Goal: Check status: Check status

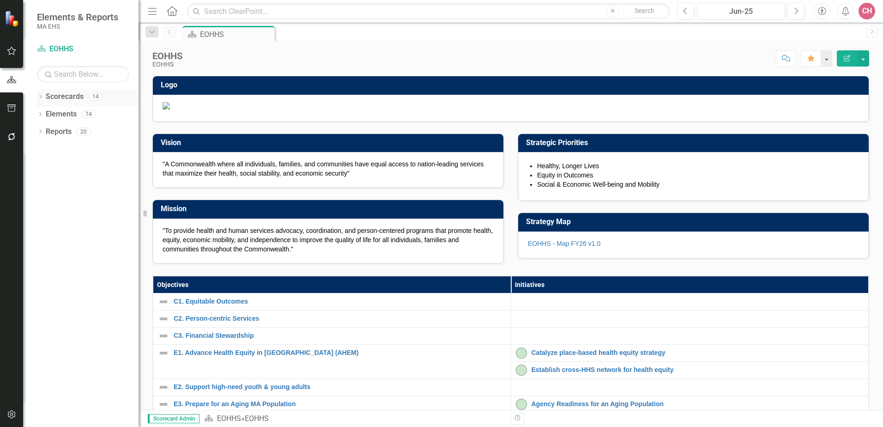
click at [67, 97] on link "Scorecards" at bounding box center [65, 96] width 38 height 11
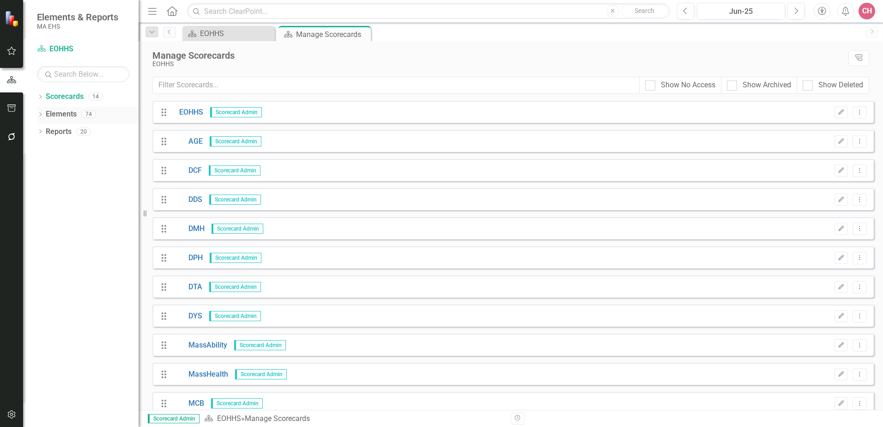
click at [59, 115] on link "Elements" at bounding box center [61, 114] width 31 height 11
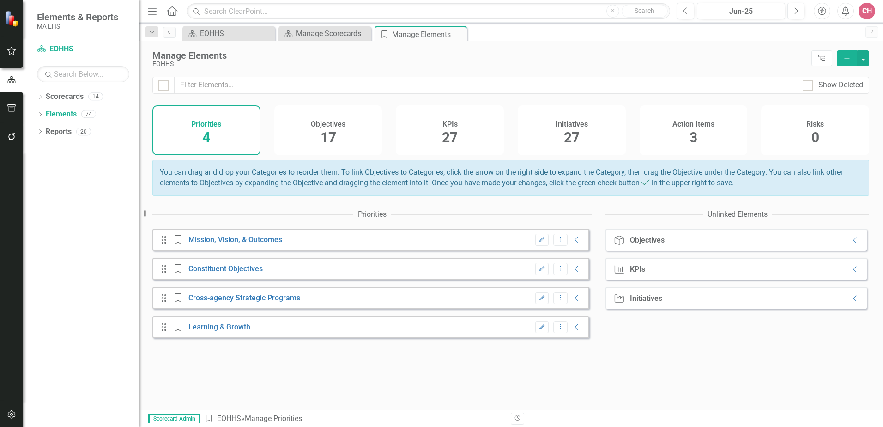
click at [582, 133] on div "Initiatives 27" at bounding box center [572, 130] width 108 height 50
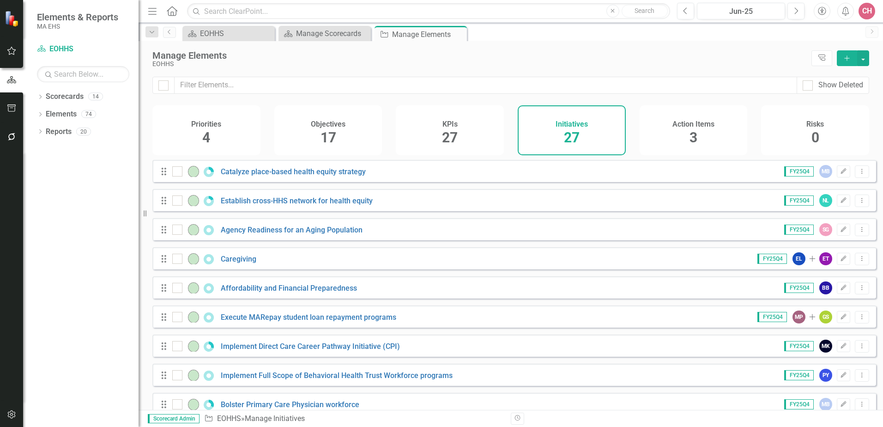
click at [696, 130] on span "3" at bounding box center [694, 137] width 8 height 16
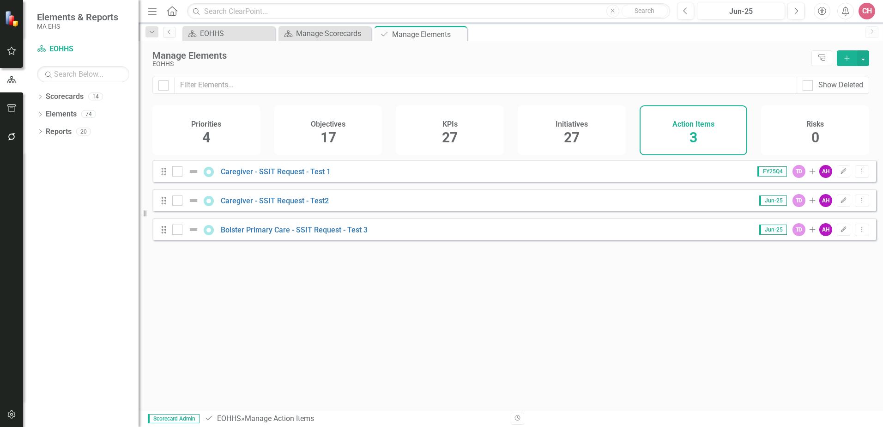
click at [553, 129] on div "Initiatives 27" at bounding box center [572, 130] width 108 height 50
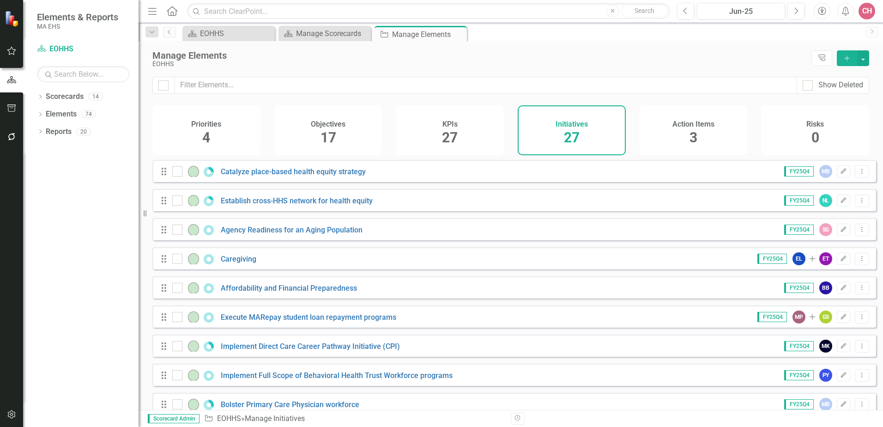
click at [303, 133] on div "Objectives 17" at bounding box center [328, 130] width 108 height 50
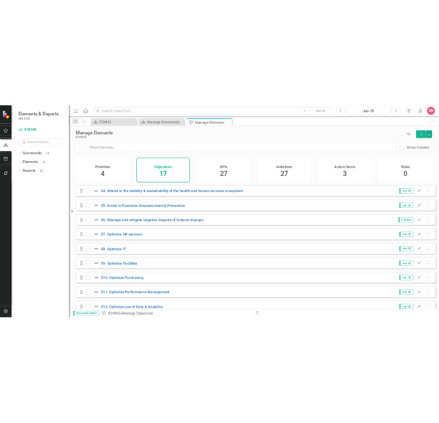
scroll to position [185, 0]
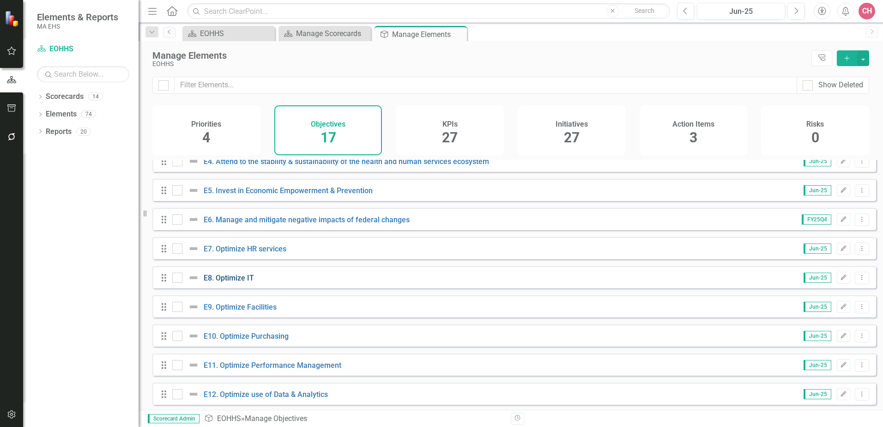
click at [235, 282] on link "E8. Optimize IT" at bounding box center [229, 277] width 50 height 9
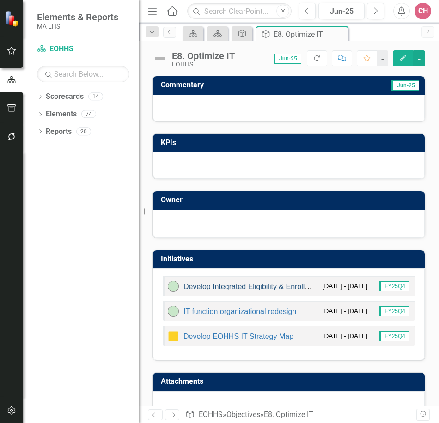
click at [260, 284] on link "Develop Integrated Eligibility & Enrollment Common Portal" at bounding box center [278, 287] width 191 height 8
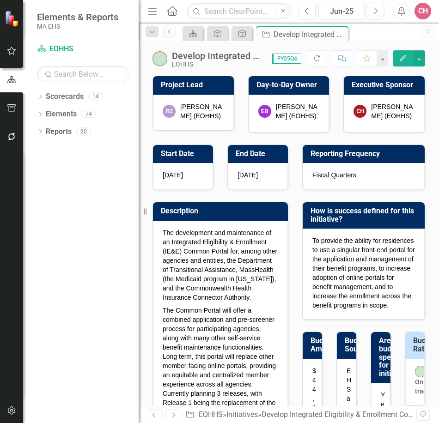
checkbox input "true"
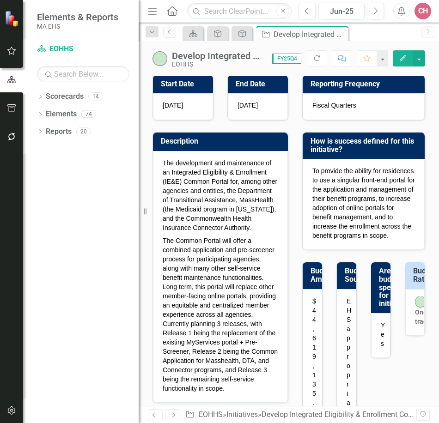
scroll to position [92, 0]
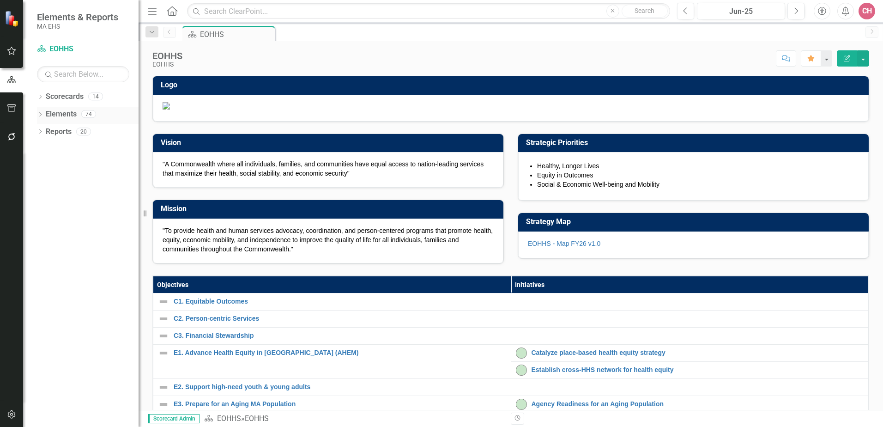
click at [64, 113] on link "Elements" at bounding box center [61, 114] width 31 height 11
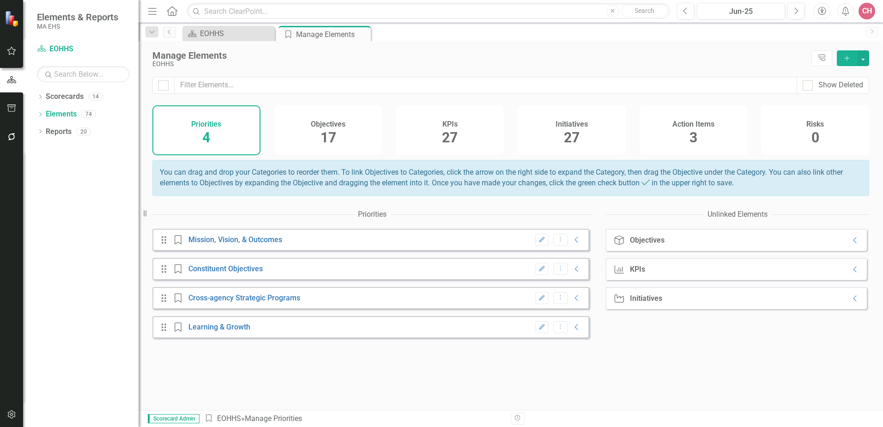
click at [332, 134] on span "17" at bounding box center [329, 137] width 16 height 16
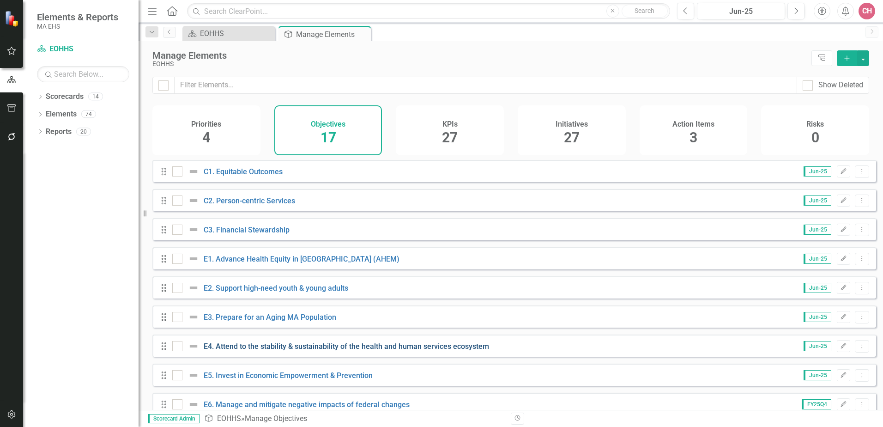
click at [437, 351] on link "E4. Attend to the stability & sustainability of the health and human services e…" at bounding box center [346, 346] width 285 height 9
